Goal: Complete application form: Complete application form

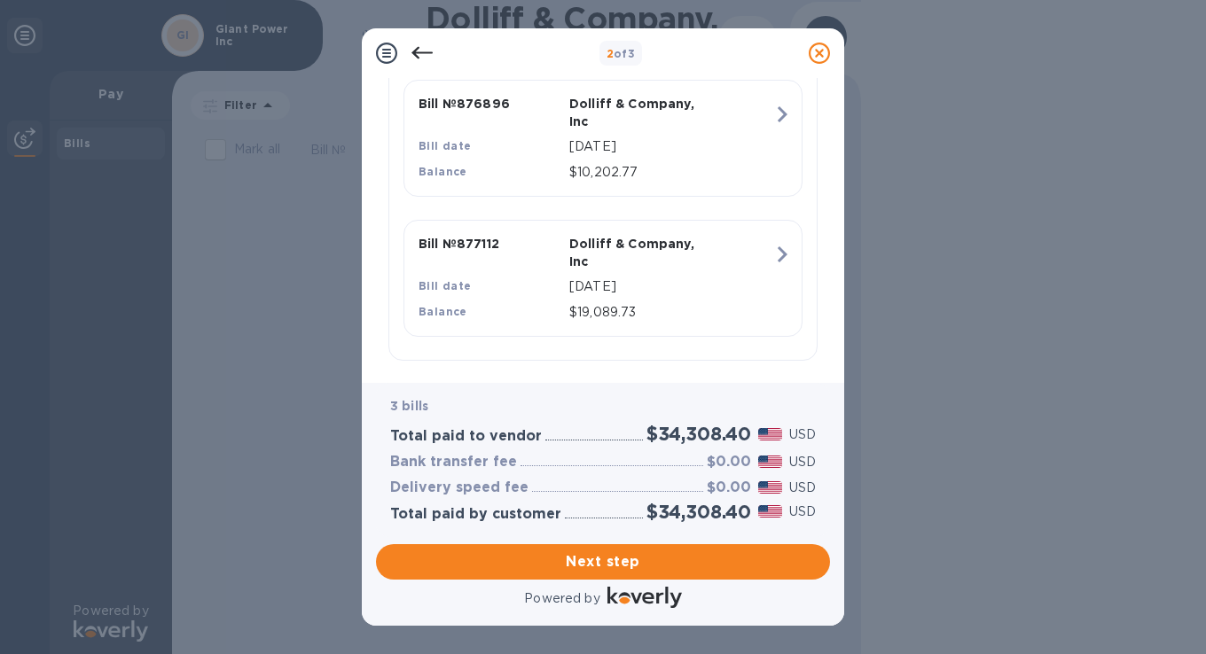
scroll to position [615, 0]
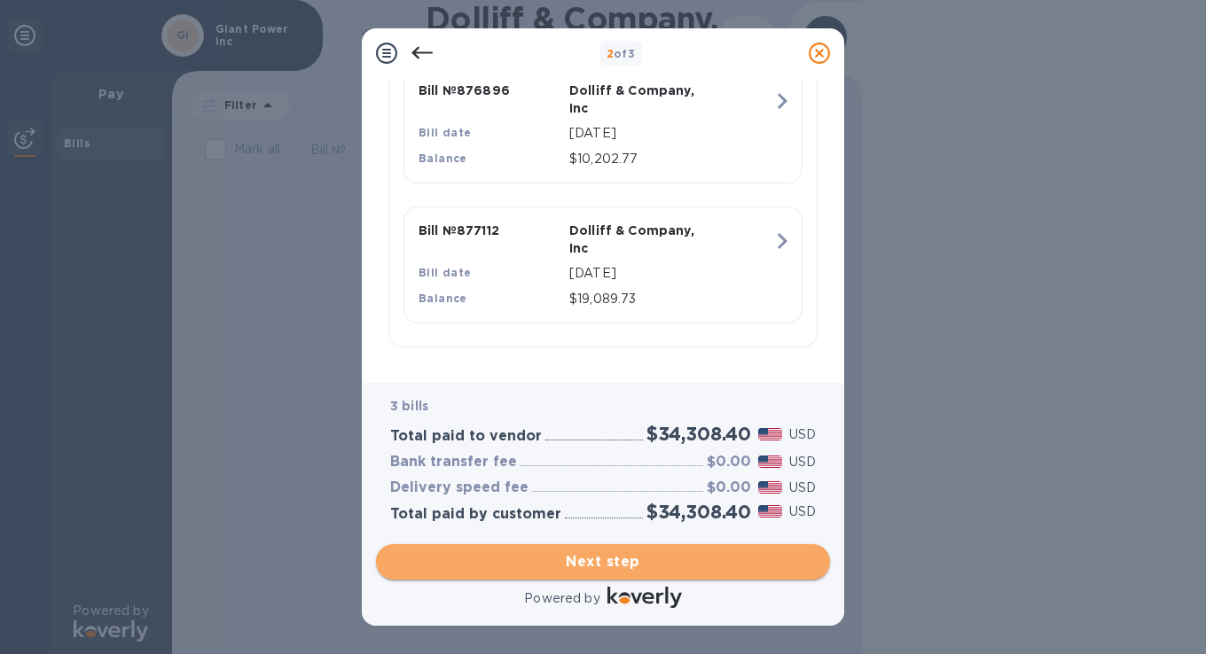
click at [609, 568] on span "Next step" at bounding box center [603, 562] width 426 height 21
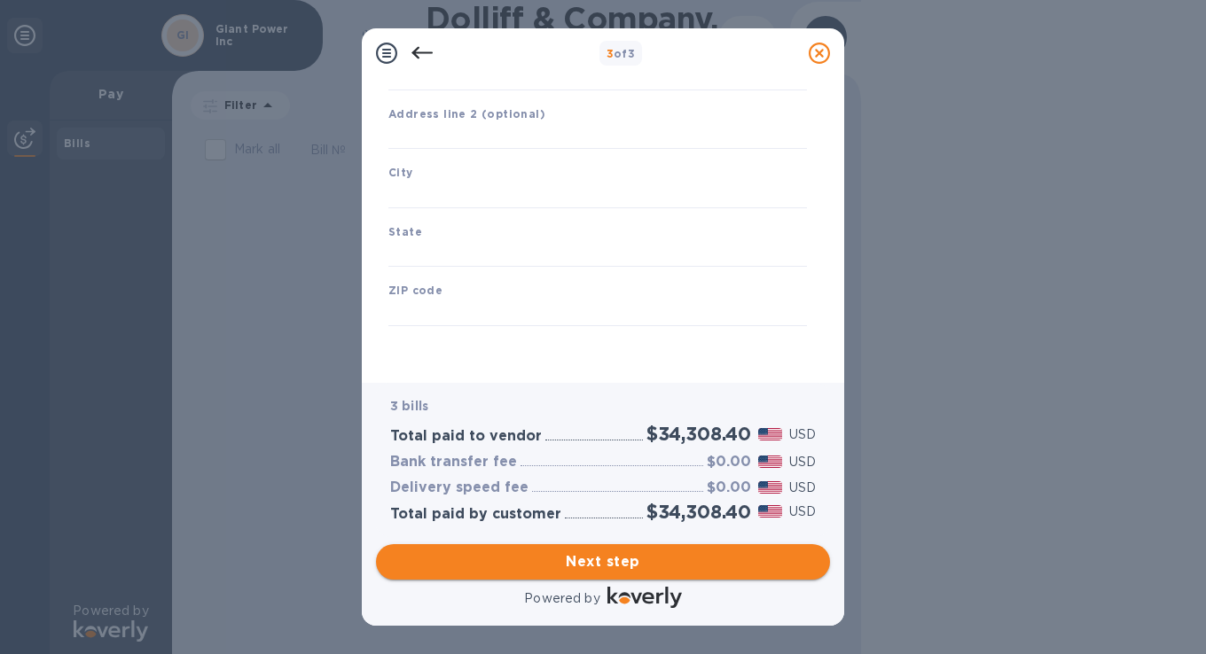
type input "[GEOGRAPHIC_DATA]"
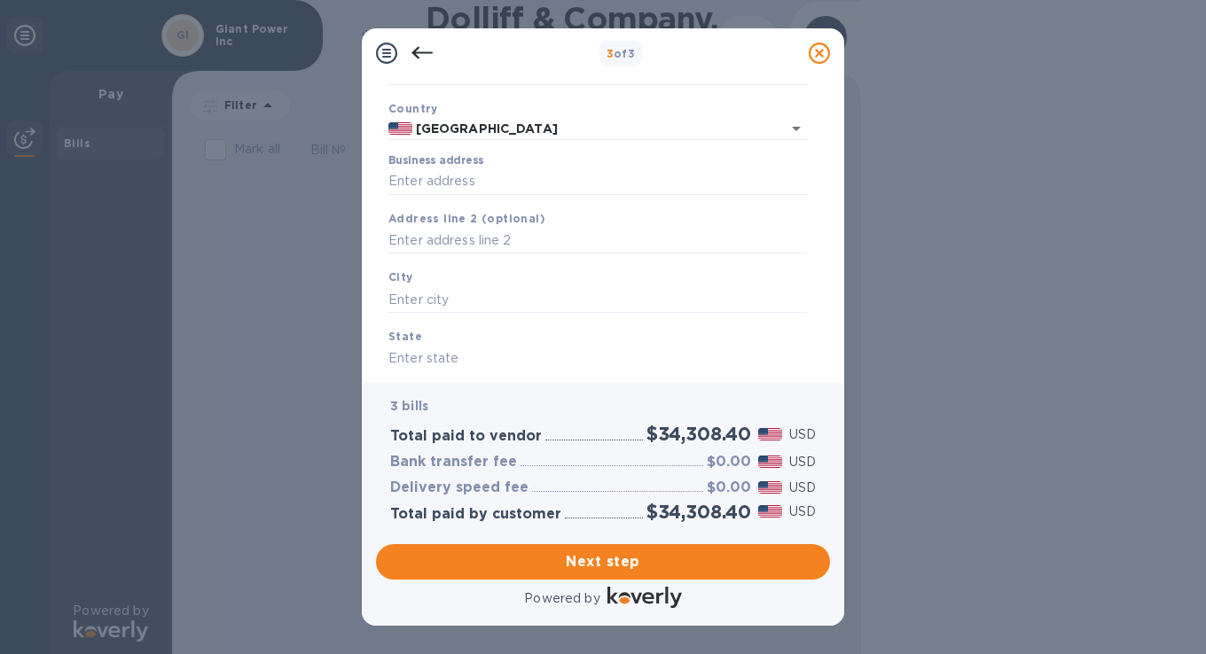
scroll to position [0, 0]
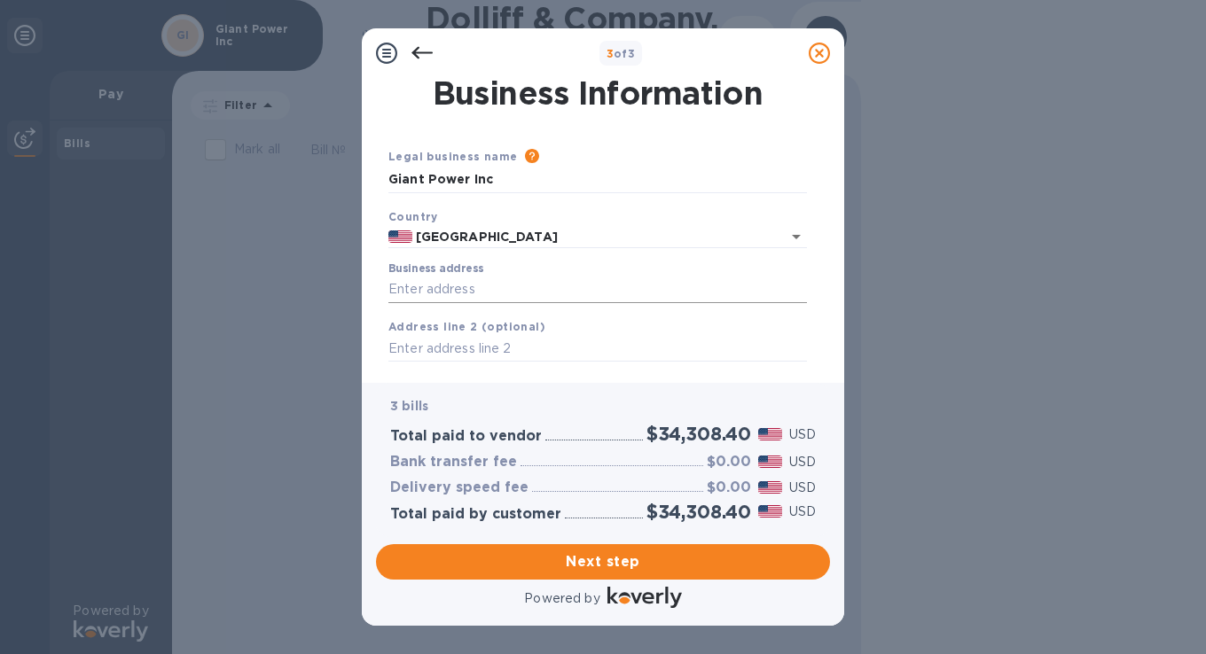
click at [519, 289] on input "Business address" at bounding box center [597, 290] width 419 height 27
type input "[STREET_ADDRESS]"
click at [529, 349] on input "text" at bounding box center [597, 349] width 419 height 27
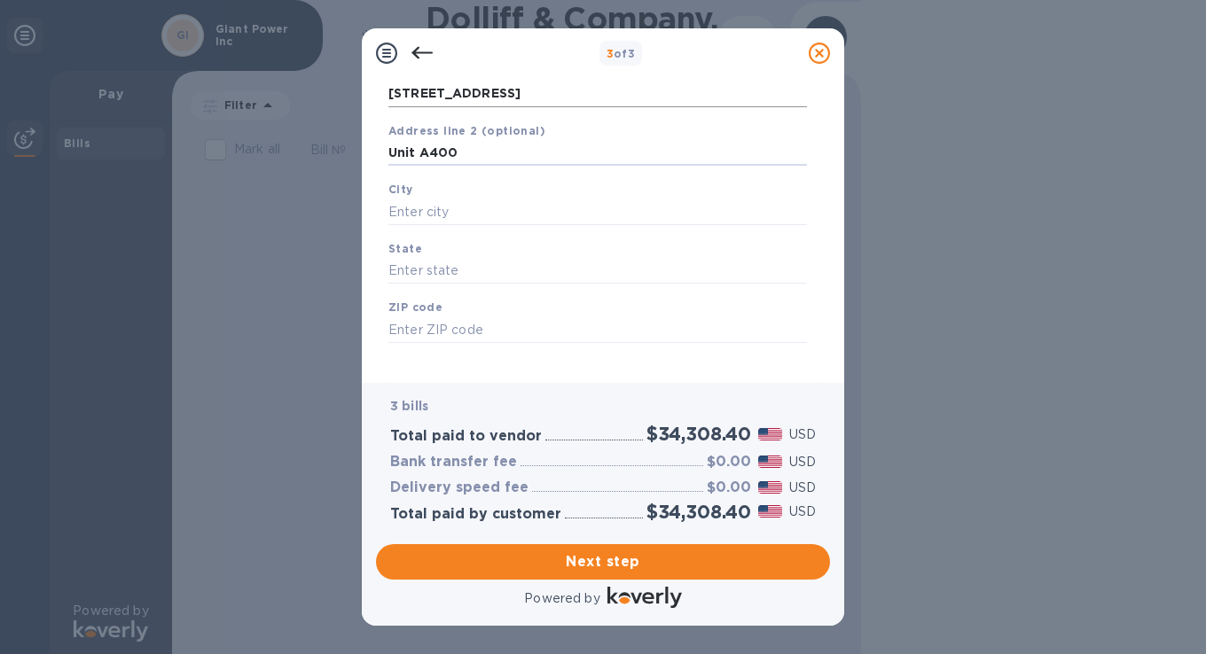
scroll to position [208, 0]
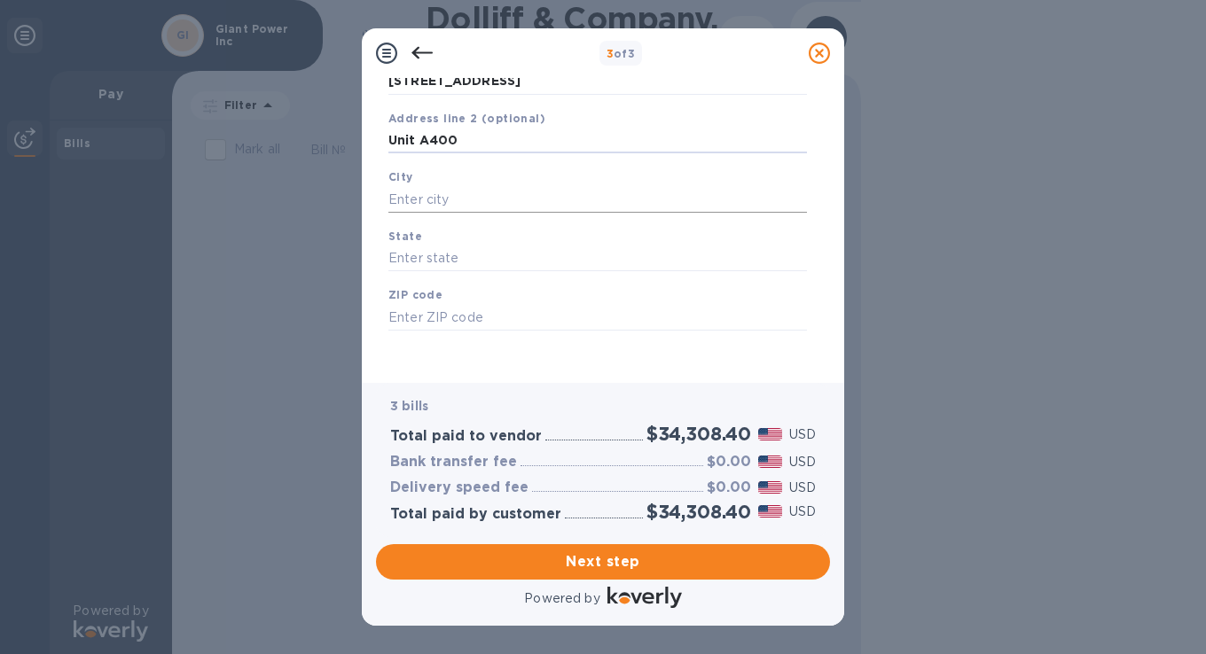
type input "Unit A400"
click at [497, 198] on input "text" at bounding box center [597, 199] width 419 height 27
type input "Weymouth"
type input "MA"
type input "02189"
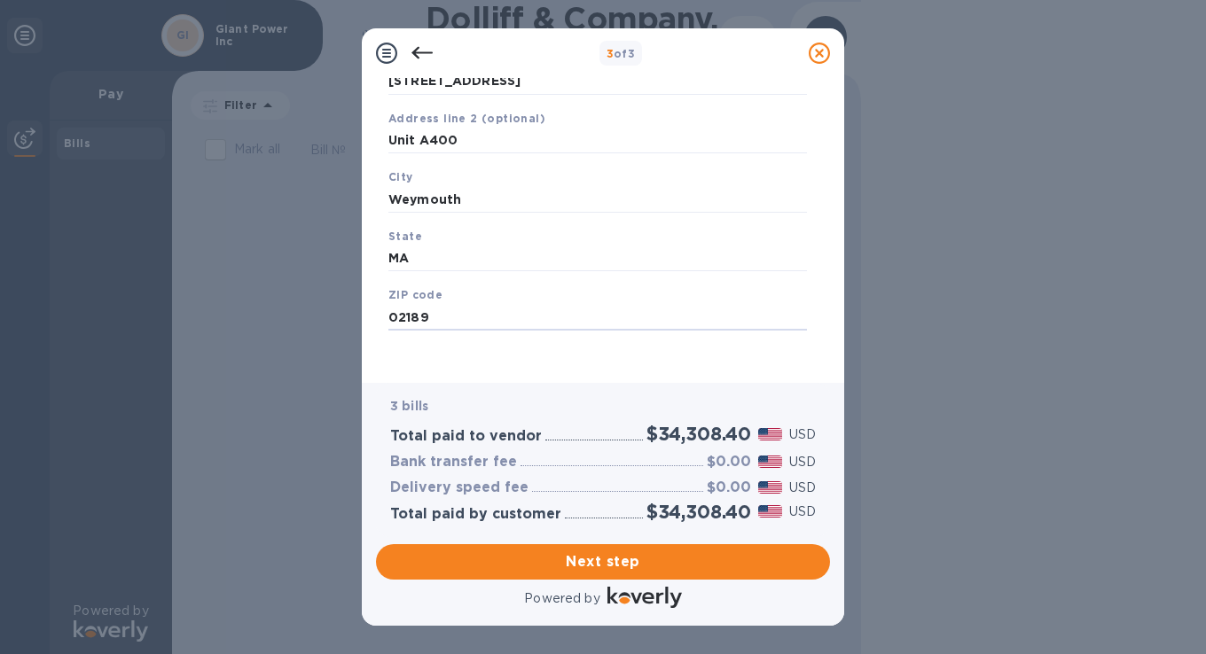
click at [568, 367] on div "Legal business name Please provide the legal name that appears on your SS-4 for…" at bounding box center [597, 156] width 433 height 435
click at [600, 567] on span "Next step" at bounding box center [603, 562] width 426 height 21
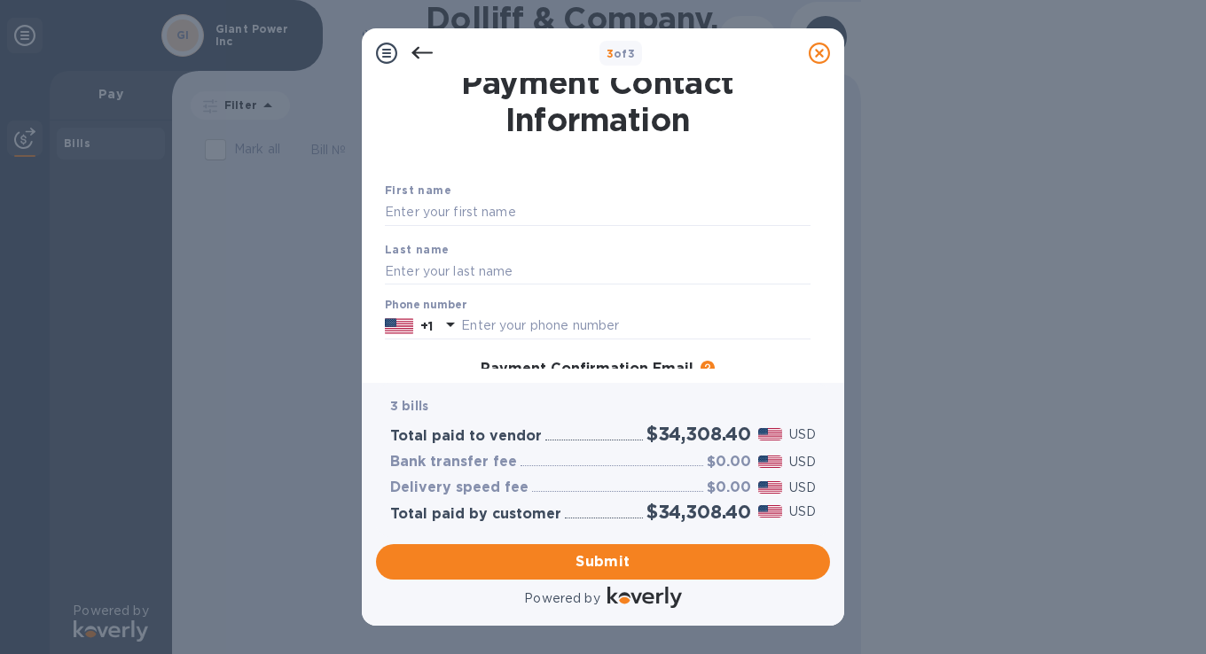
scroll to position [0, 0]
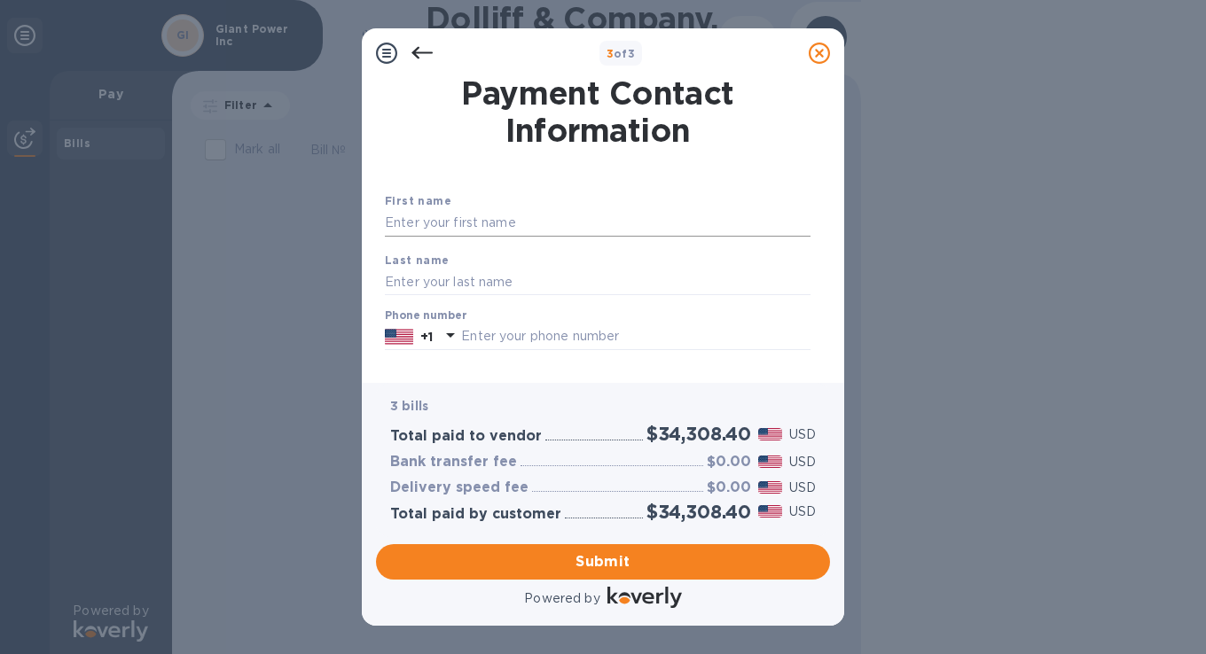
click at [547, 216] on input "text" at bounding box center [598, 223] width 426 height 27
type input "[PERSON_NAME]"
type input "7819754125"
click at [525, 368] on div "Payment Confirmation Email The added email addresses will be used to send the p…" at bounding box center [598, 380] width 440 height 32
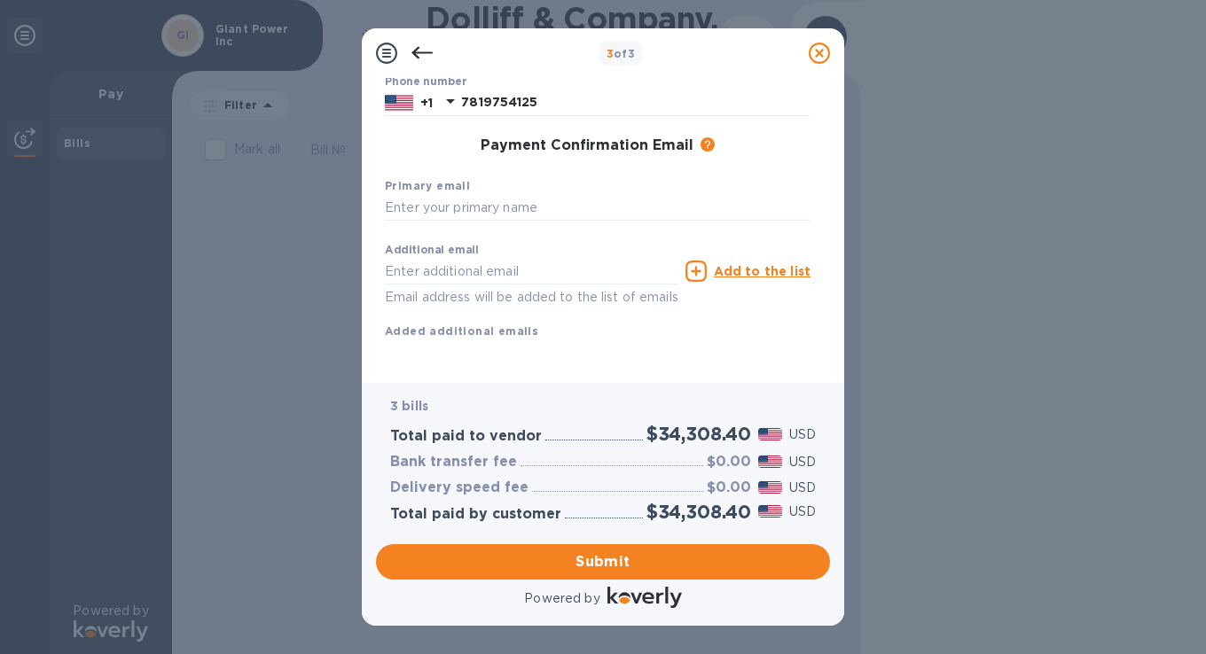
scroll to position [256, 0]
click at [500, 195] on input "text" at bounding box center [598, 208] width 426 height 27
type input "[EMAIL_ADDRESS][DOMAIN_NAME]"
click at [601, 348] on div "First name [PERSON_NAME] Last name [PERSON_NAME] Phone number [PHONE_NUMBER] Pa…" at bounding box center [598, 162] width 426 height 411
click at [615, 569] on span "Submit" at bounding box center [603, 562] width 426 height 21
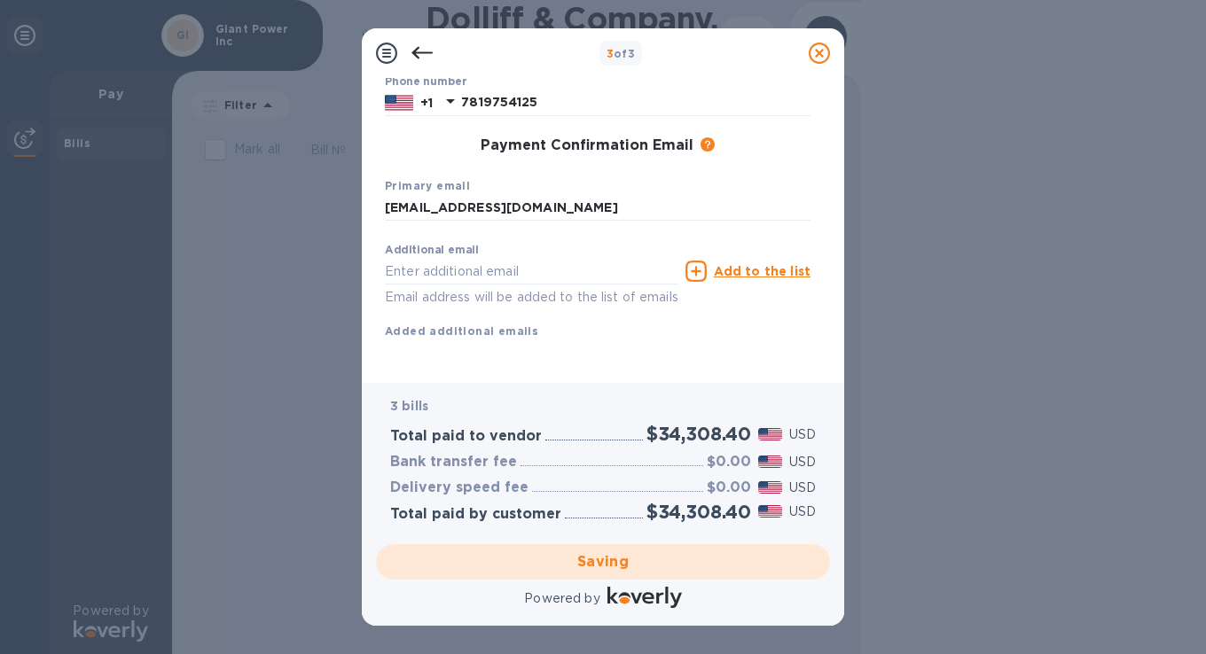
scroll to position [0, 0]
